Goal: Task Accomplishment & Management: Use online tool/utility

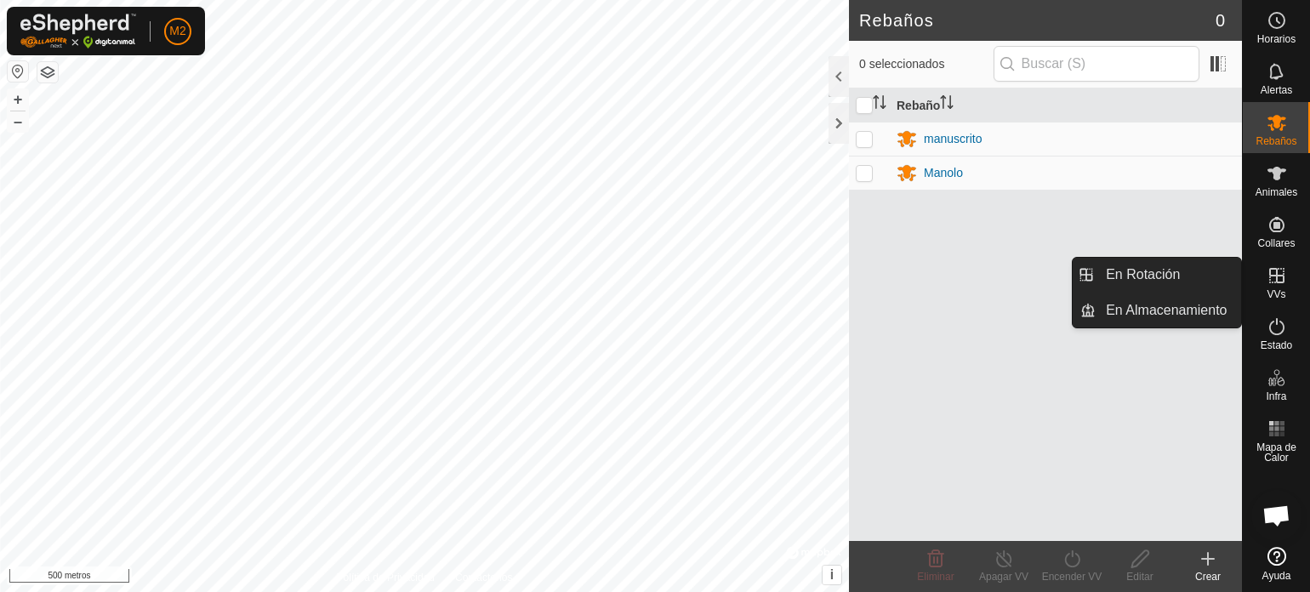
click at [1270, 274] on icon at bounding box center [1277, 275] width 20 height 20
click at [1145, 266] on link "En rotación" at bounding box center [1168, 275] width 145 height 34
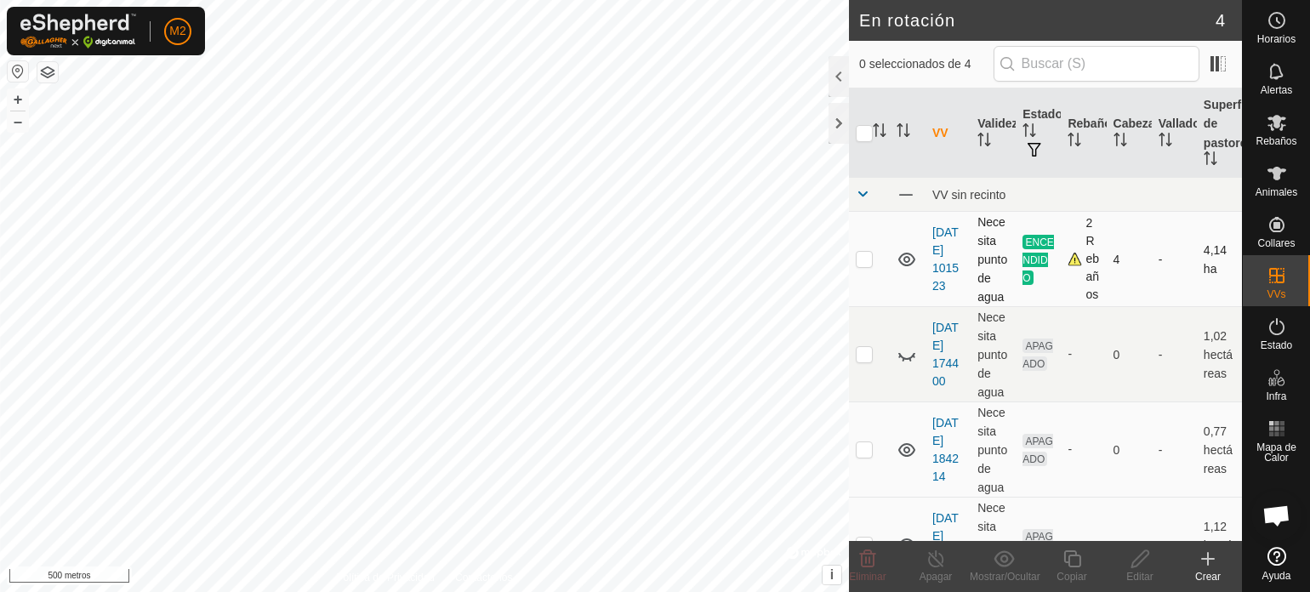
drag, startPoint x: 869, startPoint y: 267, endPoint x: 868, endPoint y: 231, distance: 36.6
click at [868, 231] on td at bounding box center [869, 259] width 41 height 95
checkbox input "true"
drag, startPoint x: 1136, startPoint y: 334, endPoint x: 1137, endPoint y: 311, distance: 23.0
click at [1137, 307] on td "4" at bounding box center [1129, 259] width 45 height 95
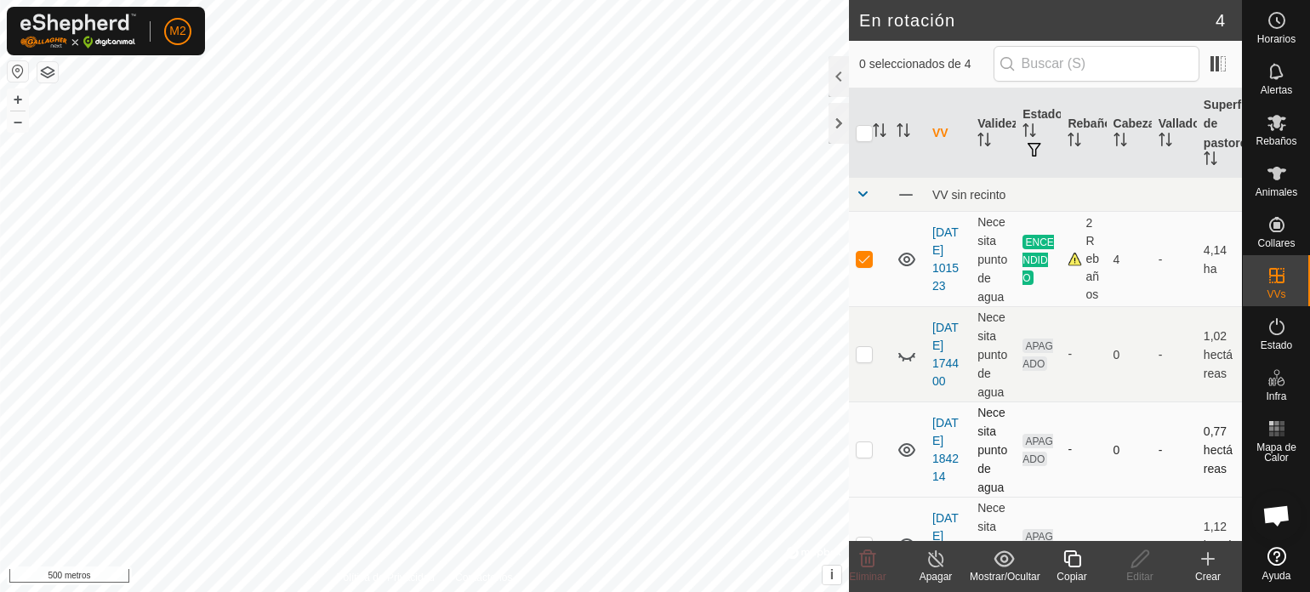
click at [862, 456] on p-checkbox at bounding box center [864, 449] width 17 height 14
checkbox input "true"
click at [14, 100] on font "+" at bounding box center [18, 99] width 9 height 18
click at [864, 265] on p-checkbox at bounding box center [864, 259] width 17 height 14
checkbox input "false"
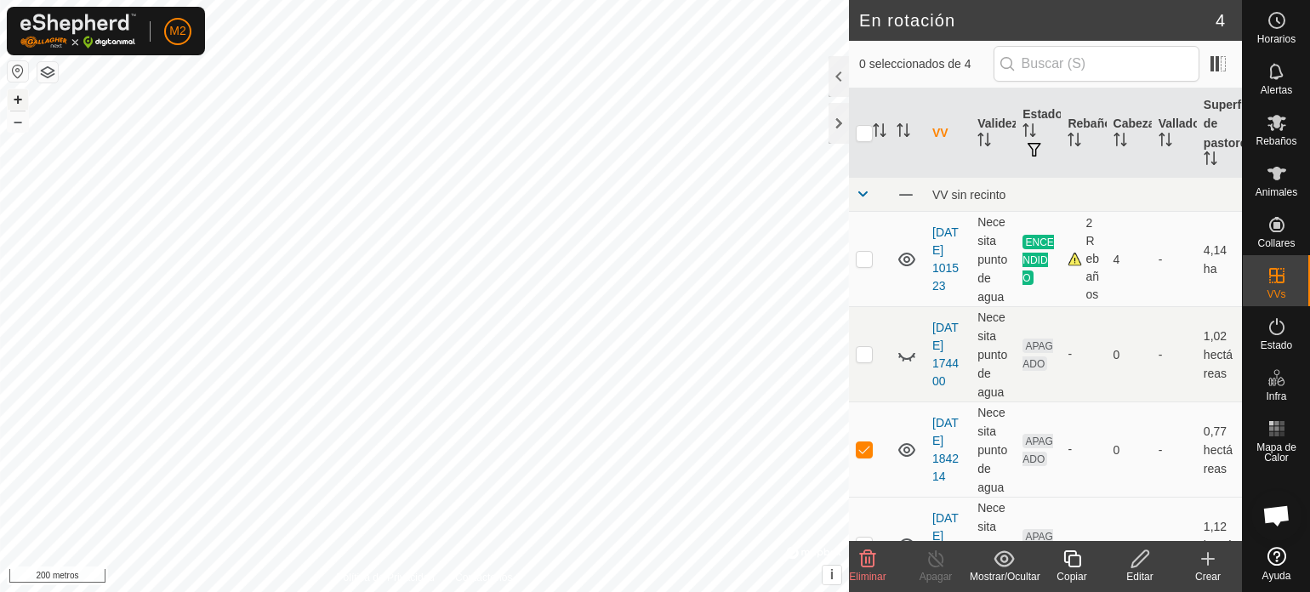
click at [17, 98] on font "+" at bounding box center [18, 99] width 9 height 18
click at [18, 98] on font "+" at bounding box center [18, 99] width 9 height 18
click at [1143, 558] on icon at bounding box center [1140, 558] width 17 height 17
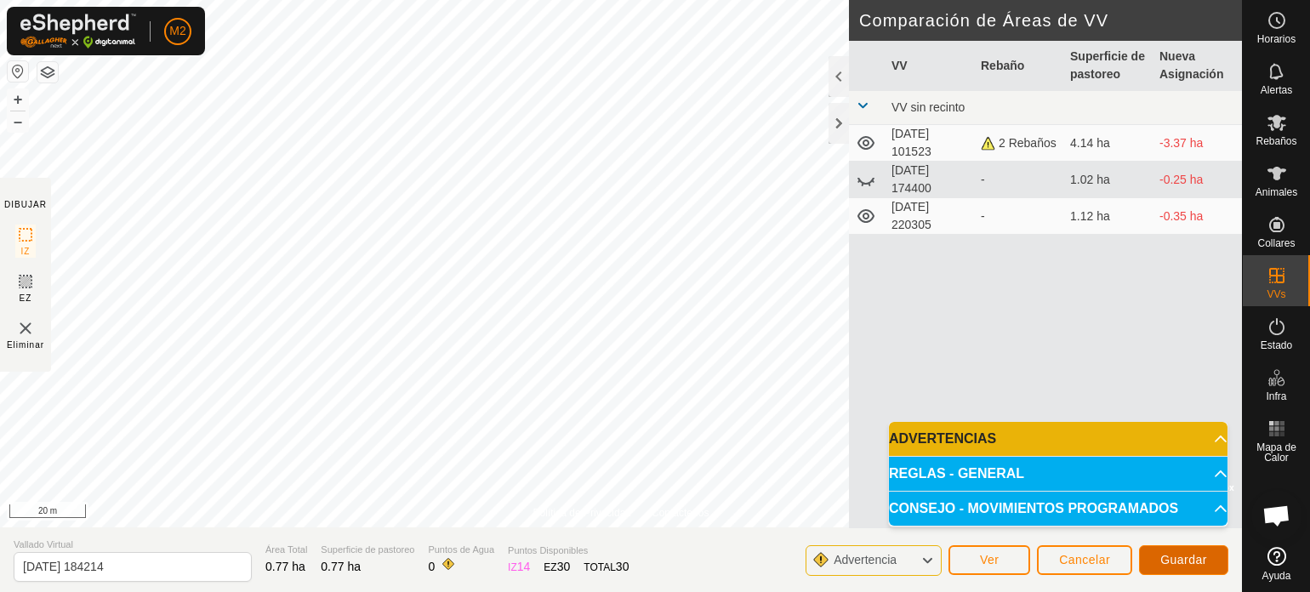
click at [1174, 558] on span "Guardar" at bounding box center [1183, 560] width 47 height 14
